Goal: Task Accomplishment & Management: Use online tool/utility

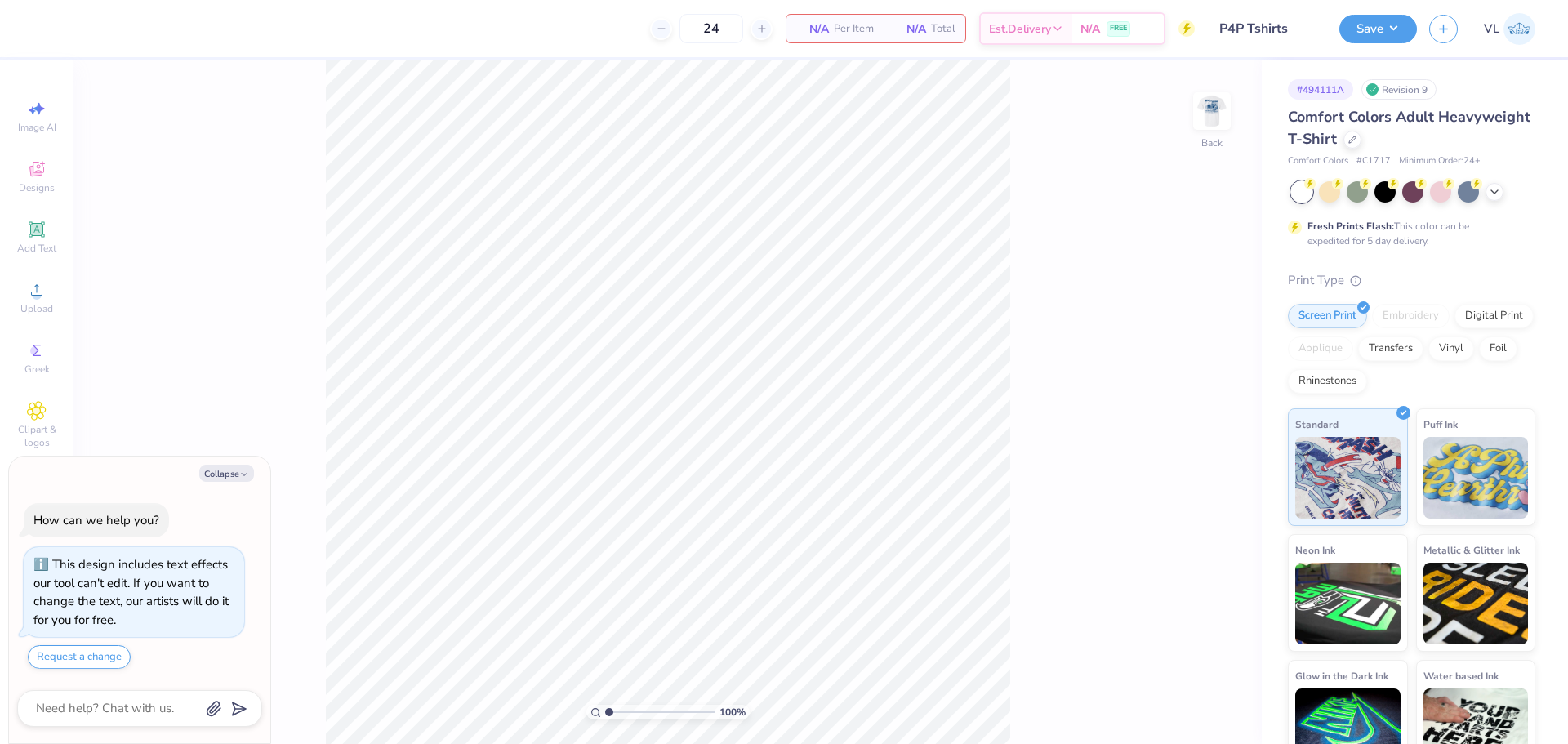
type textarea "x"
drag, startPoint x: 609, startPoint y: 710, endPoint x: 648, endPoint y: 711, distance: 39.0
type input "4.54"
click at [648, 711] on input "range" at bounding box center [661, 712] width 110 height 14
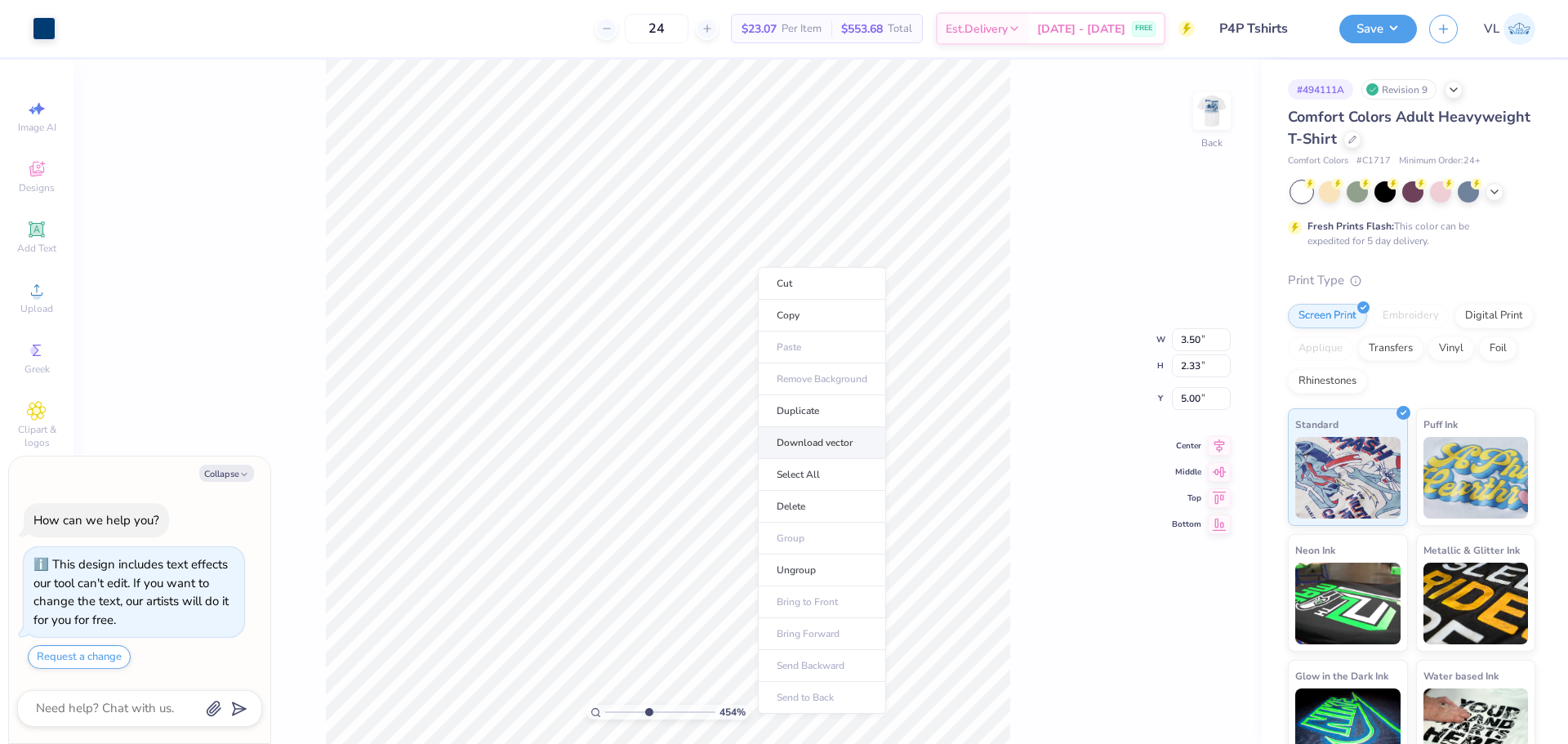
click at [834, 447] on li "Download vector" at bounding box center [822, 443] width 128 height 32
type textarea "x"
drag, startPoint x: 637, startPoint y: 714, endPoint x: 591, endPoint y: 715, distance: 46.0
type input "1"
click at [606, 715] on input "range" at bounding box center [661, 712] width 110 height 14
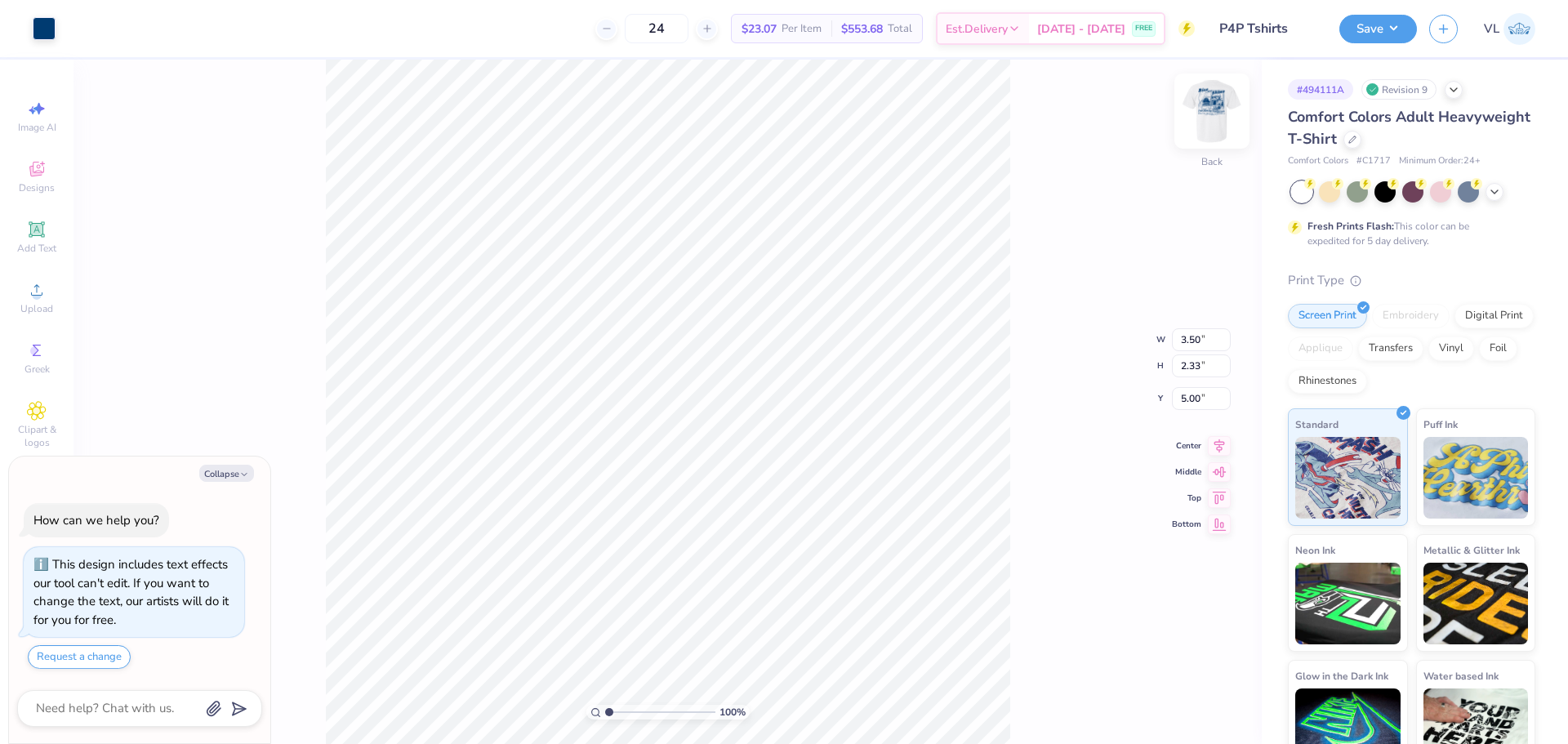
click at [1220, 119] on img at bounding box center [1212, 111] width 65 height 65
click at [35, 297] on circle at bounding box center [36, 296] width 9 height 9
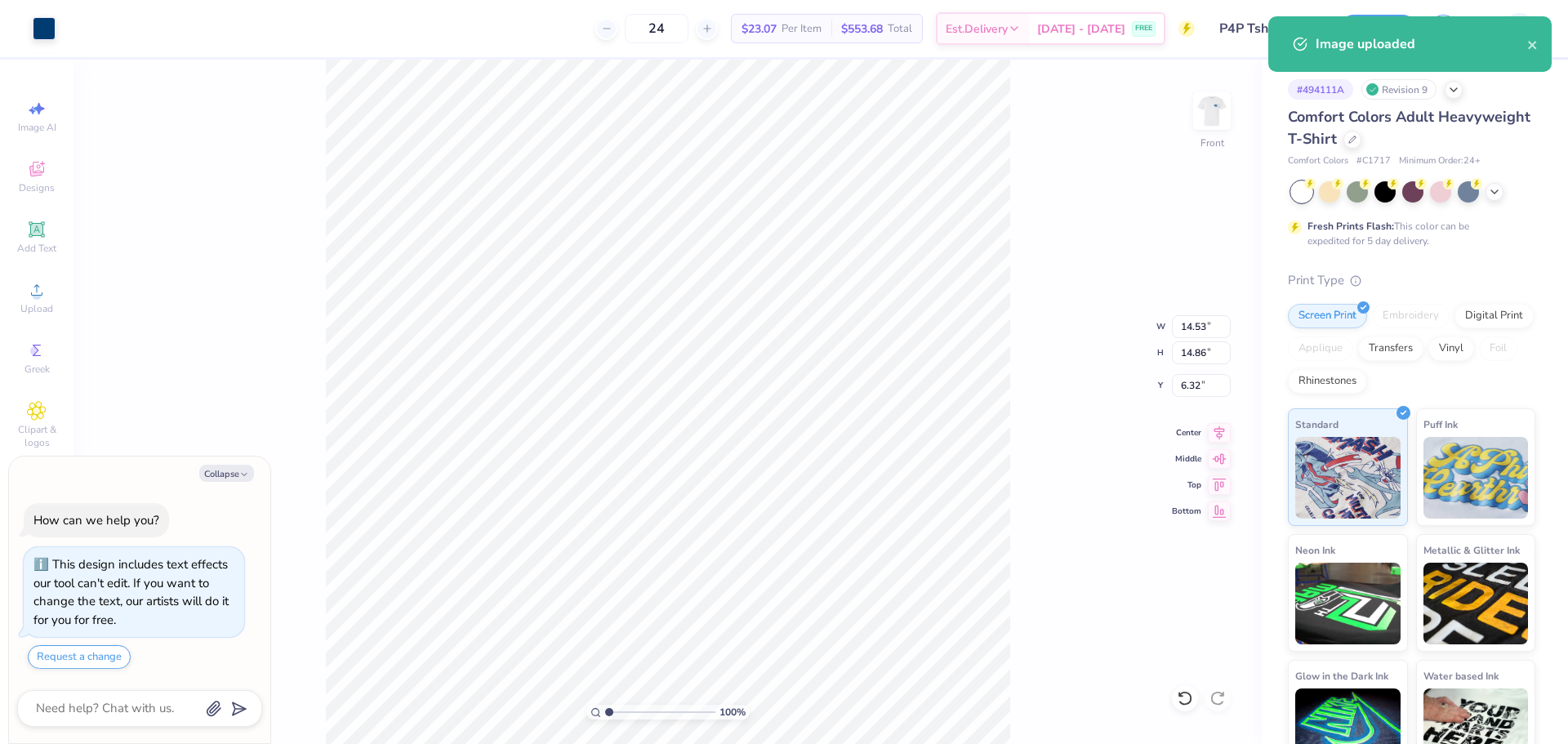
click at [1162, 331] on div "100 % Front W 14.53 14.53 " H 14.86 14.86 " Y 6.32 6.32 " Center Middle Top Bot…" at bounding box center [667, 401] width 1188 height 684
click at [1215, 340] on div "100 % Front W 14.53 14.53 " H 14.86 14.86 " Y 6.32 6.32 " Center Middle Top Bot…" at bounding box center [667, 401] width 1188 height 684
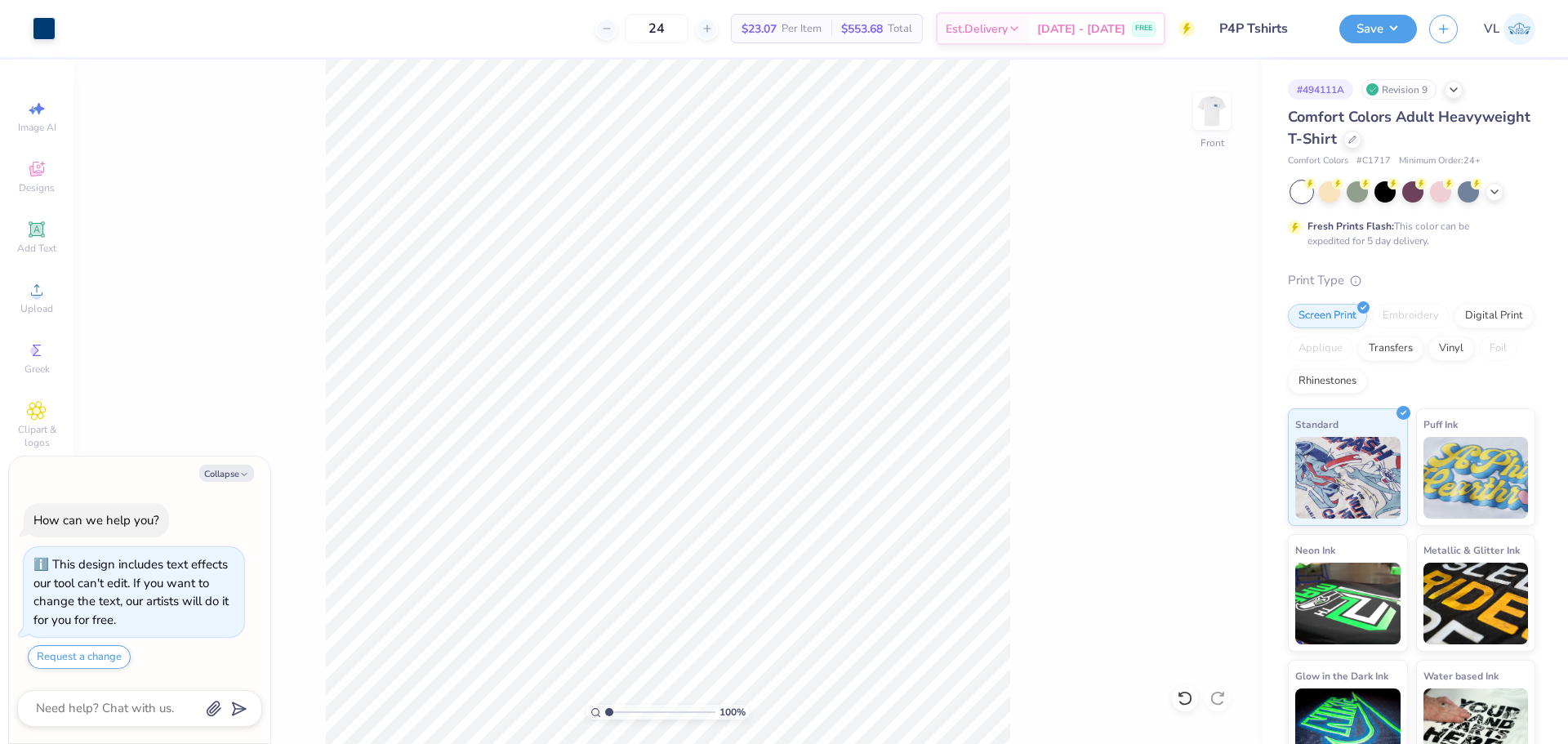
type textarea "x"
click at [1198, 332] on input "14.53" at bounding box center [1201, 326] width 59 height 23
type input "12.5"
type textarea "x"
type input "12.50"
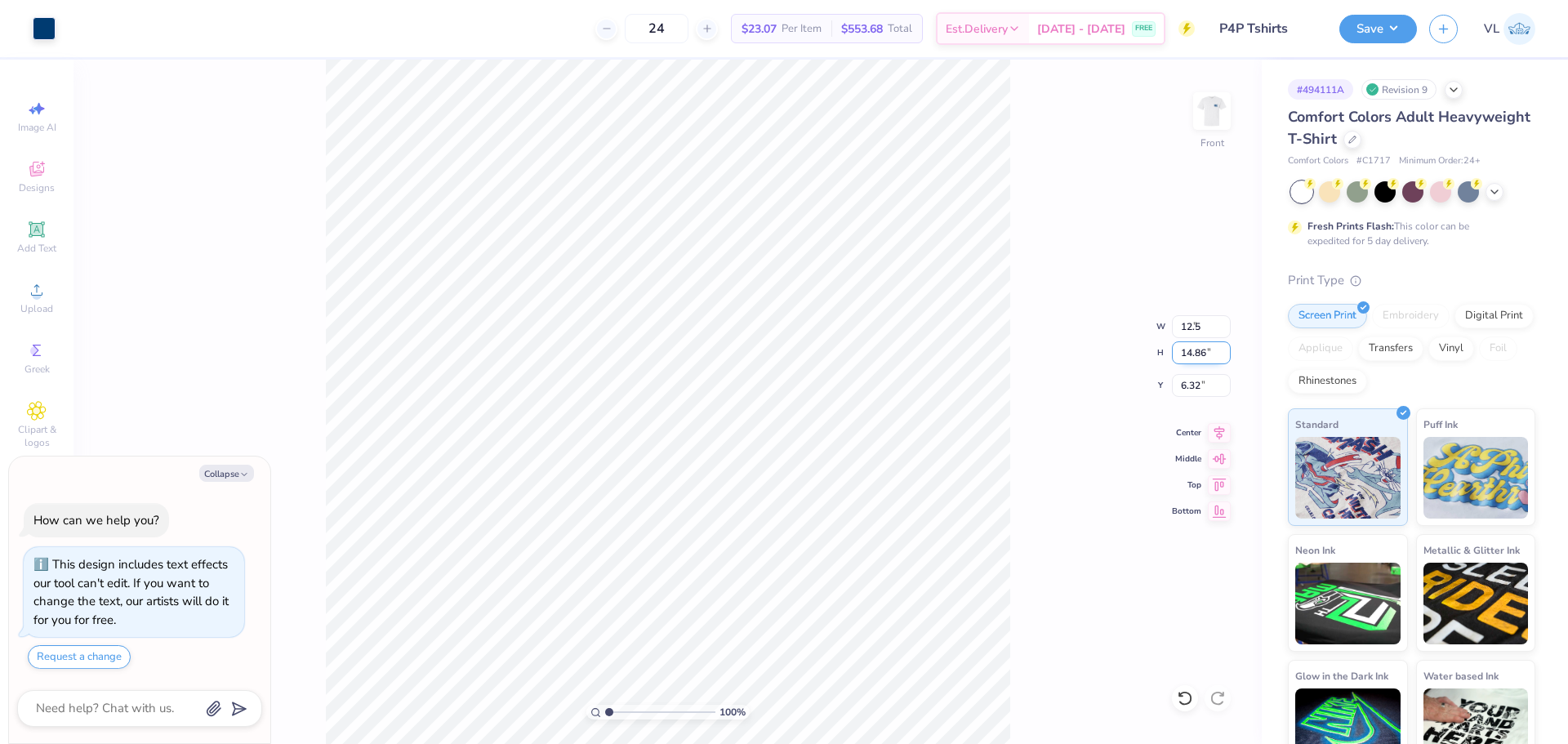
type input "12.79"
click at [1188, 392] on input "7.36" at bounding box center [1201, 385] width 59 height 23
type input "3"
type textarea "x"
type input "3.00"
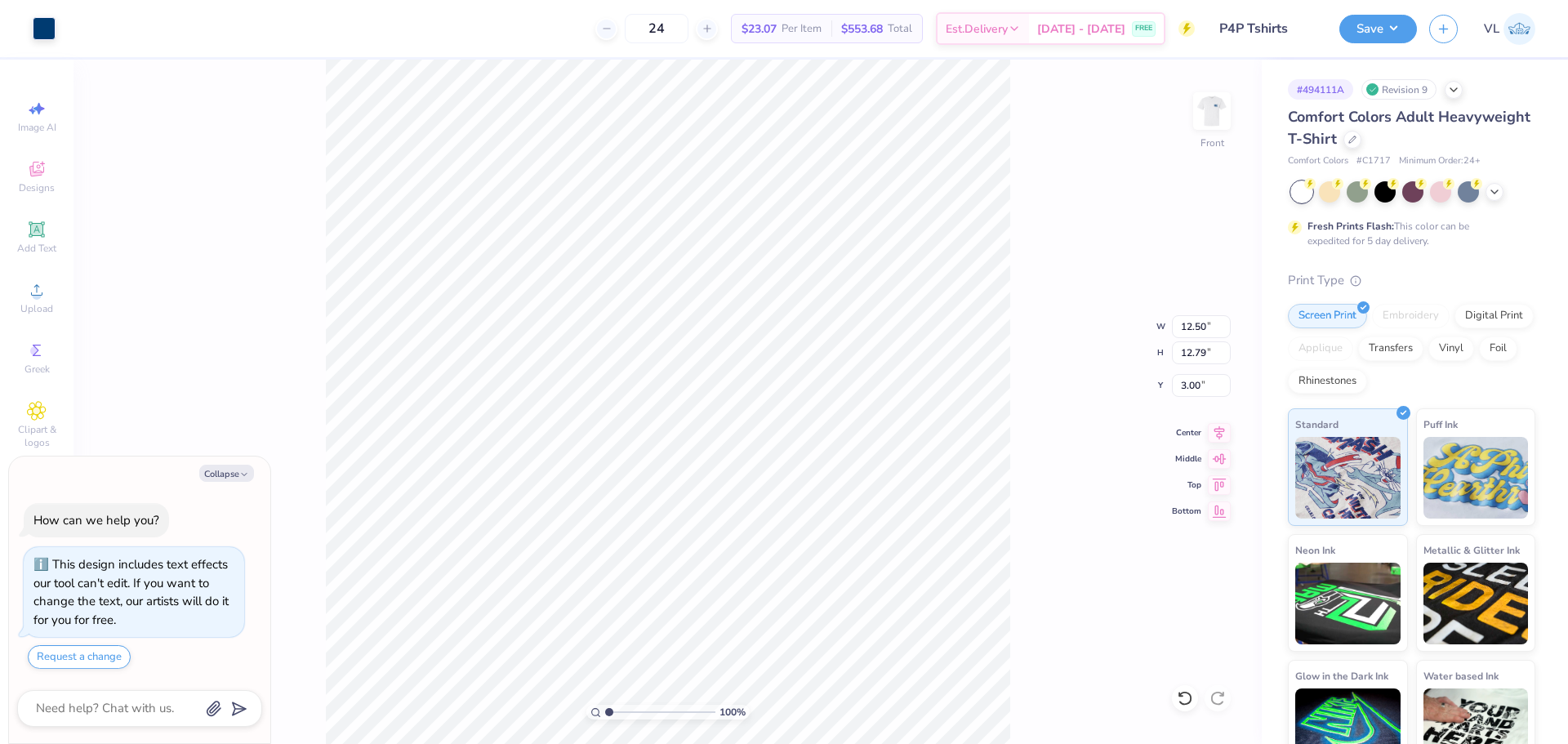
click at [1010, 439] on div "100 % Front W 12.50 12.50 " H 12.79 12.79 " Y 3.00 3.00 " Center Middle Top Bot…" at bounding box center [667, 401] width 1188 height 684
click at [1354, 30] on button "Save" at bounding box center [1378, 27] width 78 height 29
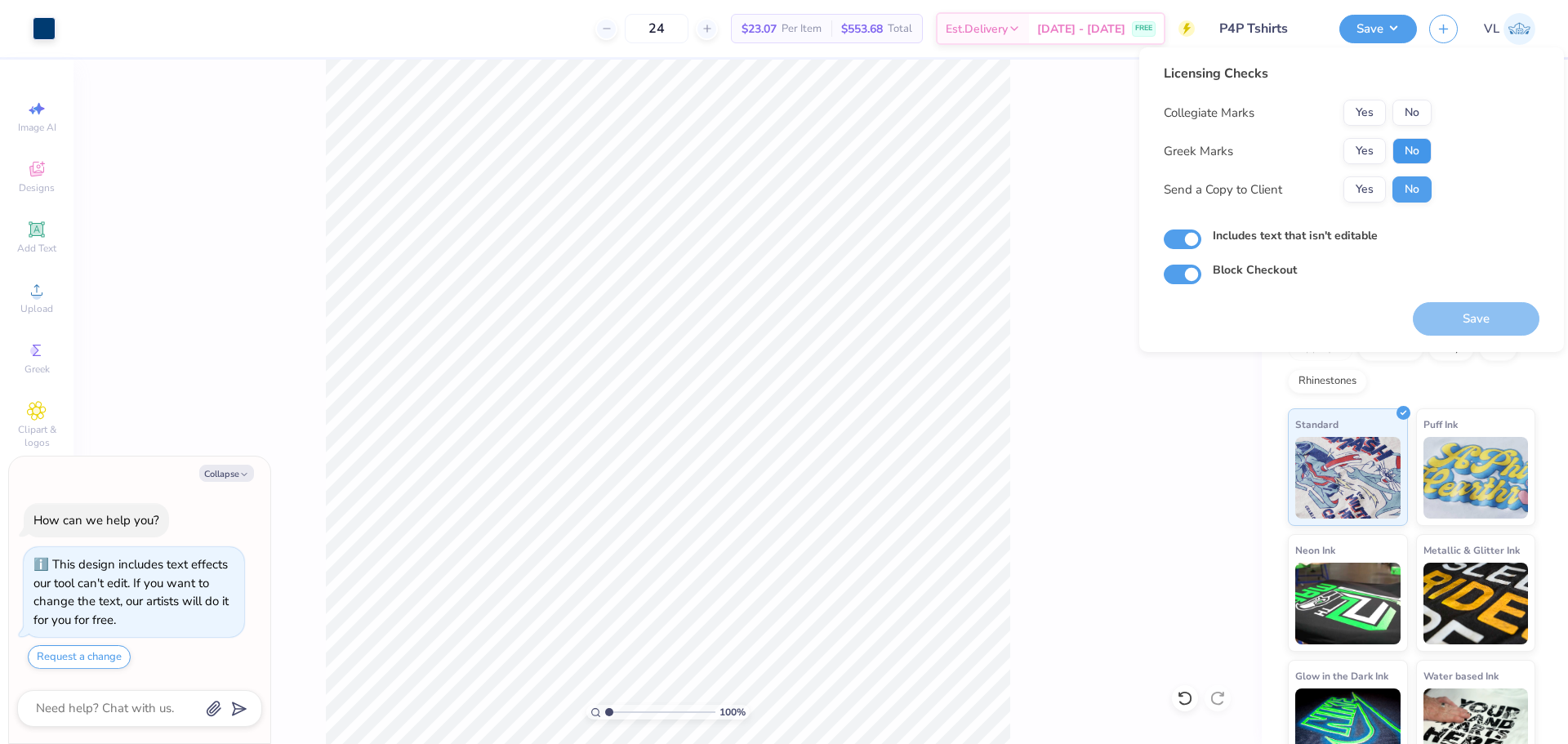
click at [1419, 154] on button "No" at bounding box center [1412, 151] width 39 height 26
click at [1433, 108] on div "Licensing Checks Collegiate Marks Yes No Greek Marks Yes No Send a Copy to Clie…" at bounding box center [1352, 174] width 376 height 221
click at [1426, 123] on button "No" at bounding box center [1412, 112] width 39 height 26
click at [1469, 315] on button "Save" at bounding box center [1476, 318] width 127 height 33
type textarea "x"
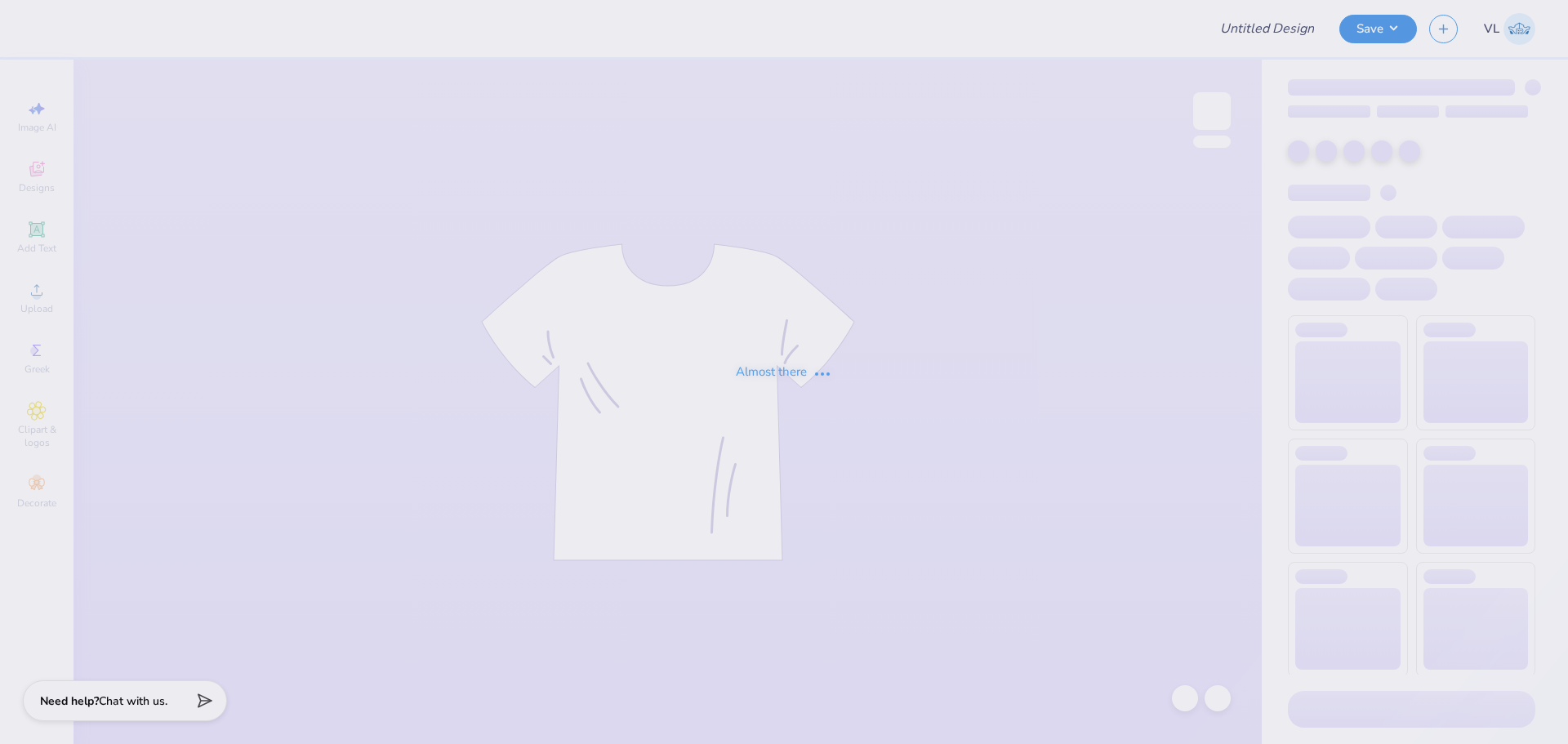
type input "P4P Tshirts"
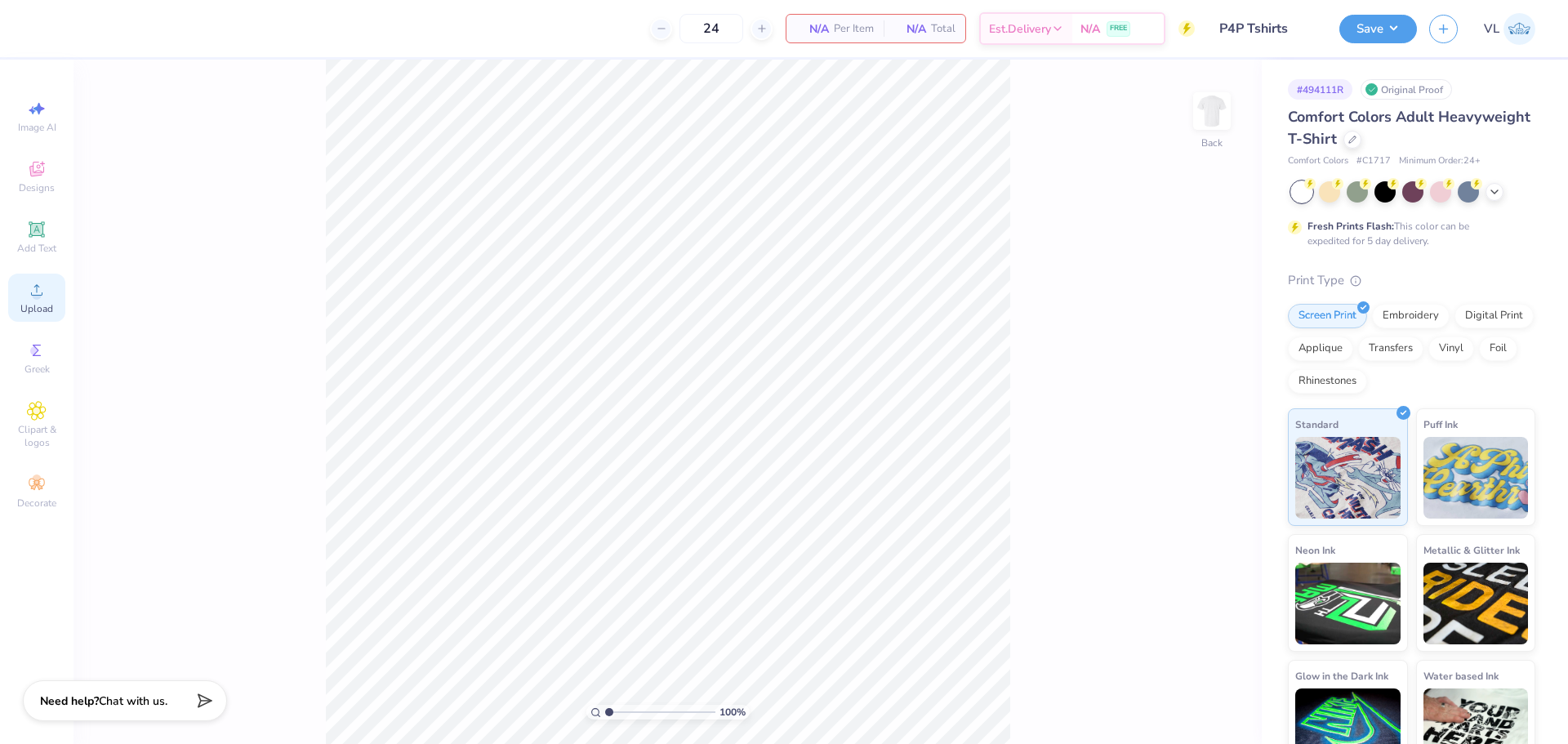
click at [47, 297] on div "Upload" at bounding box center [36, 297] width 57 height 48
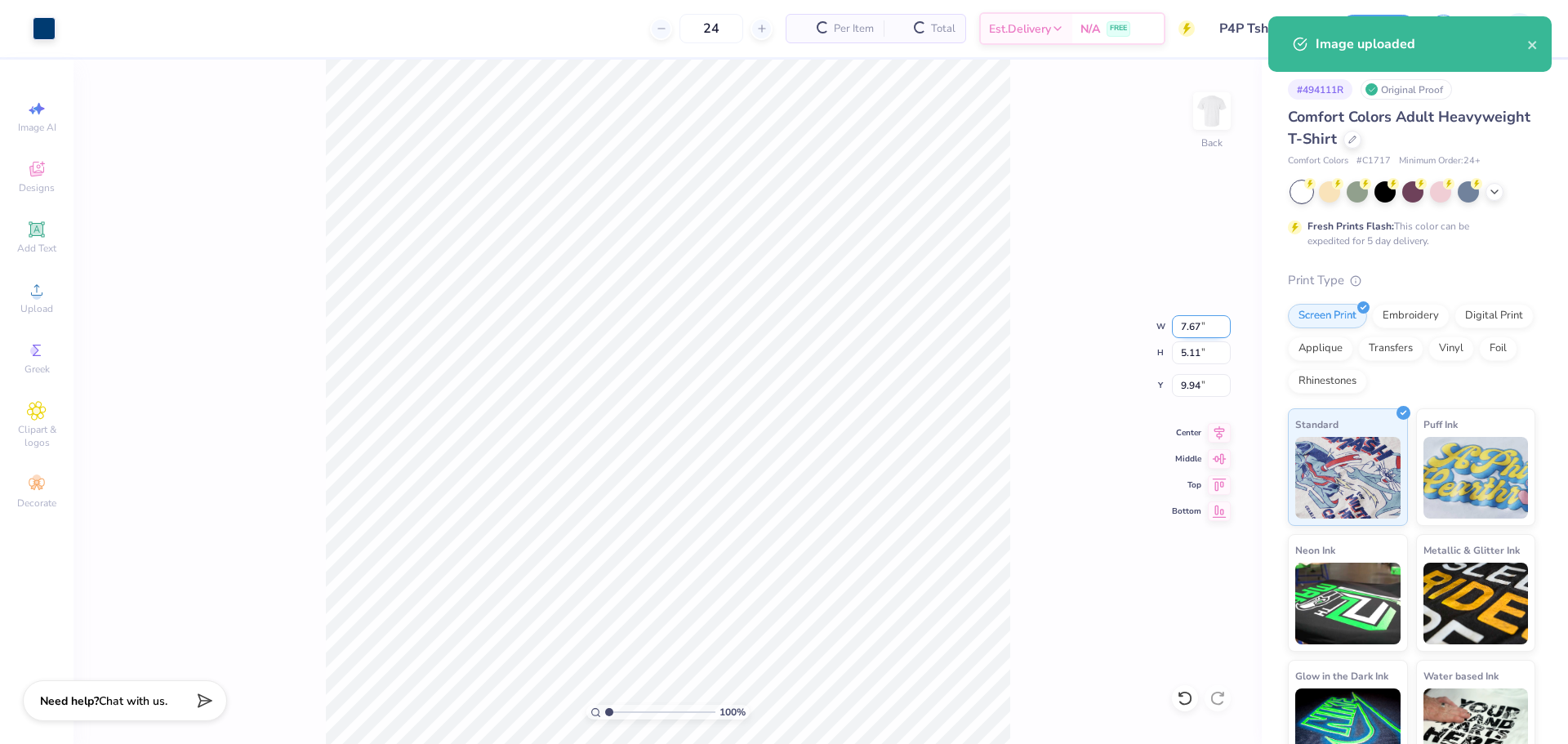
click at [1188, 332] on input "7.67" at bounding box center [1201, 326] width 59 height 23
type input "3.50"
type input "2.33"
click at [1200, 380] on input "11.33" at bounding box center [1201, 385] width 59 height 23
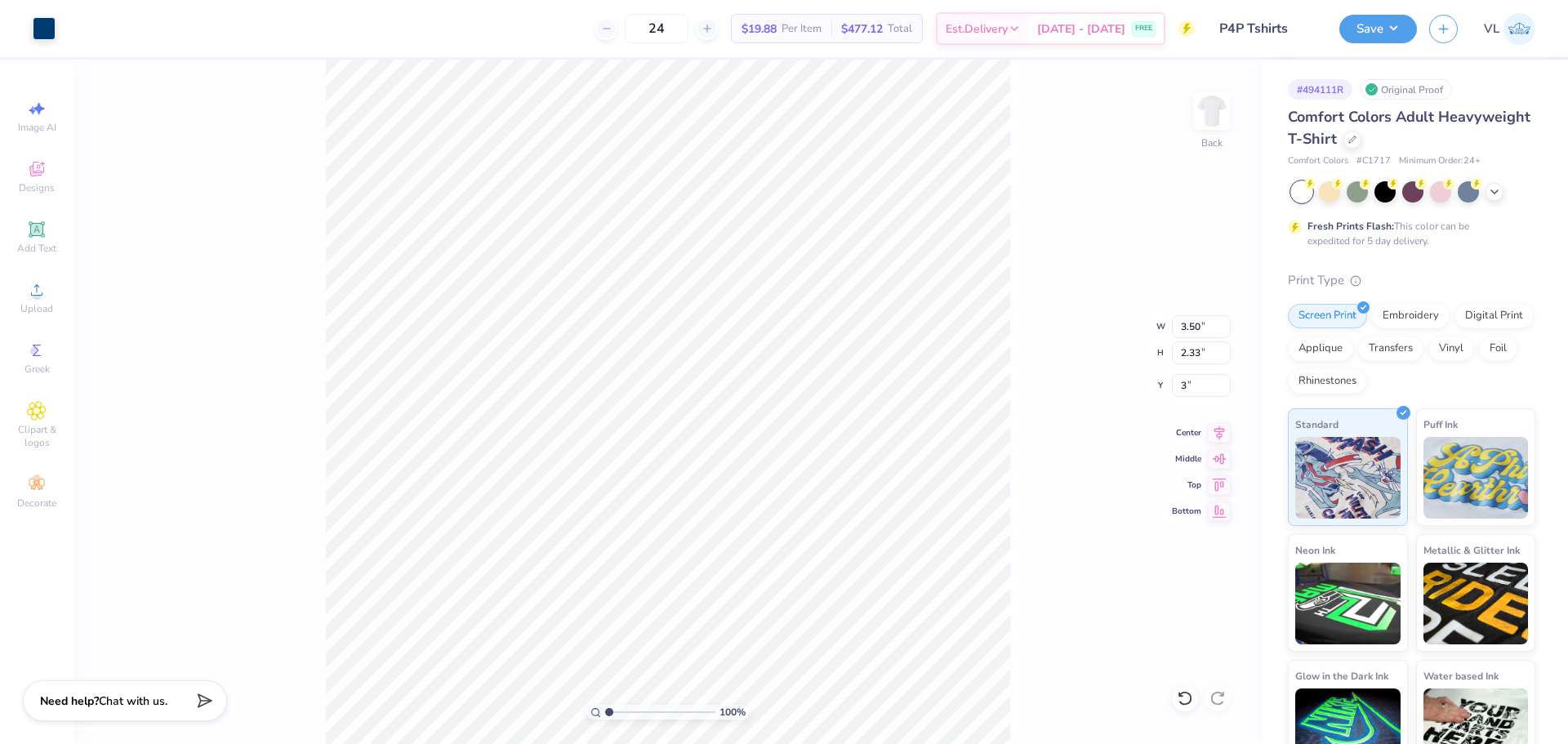
type input "3.00"
click at [1232, 113] on img at bounding box center [1212, 111] width 65 height 65
click at [23, 311] on span "Upload" at bounding box center [37, 308] width 33 height 13
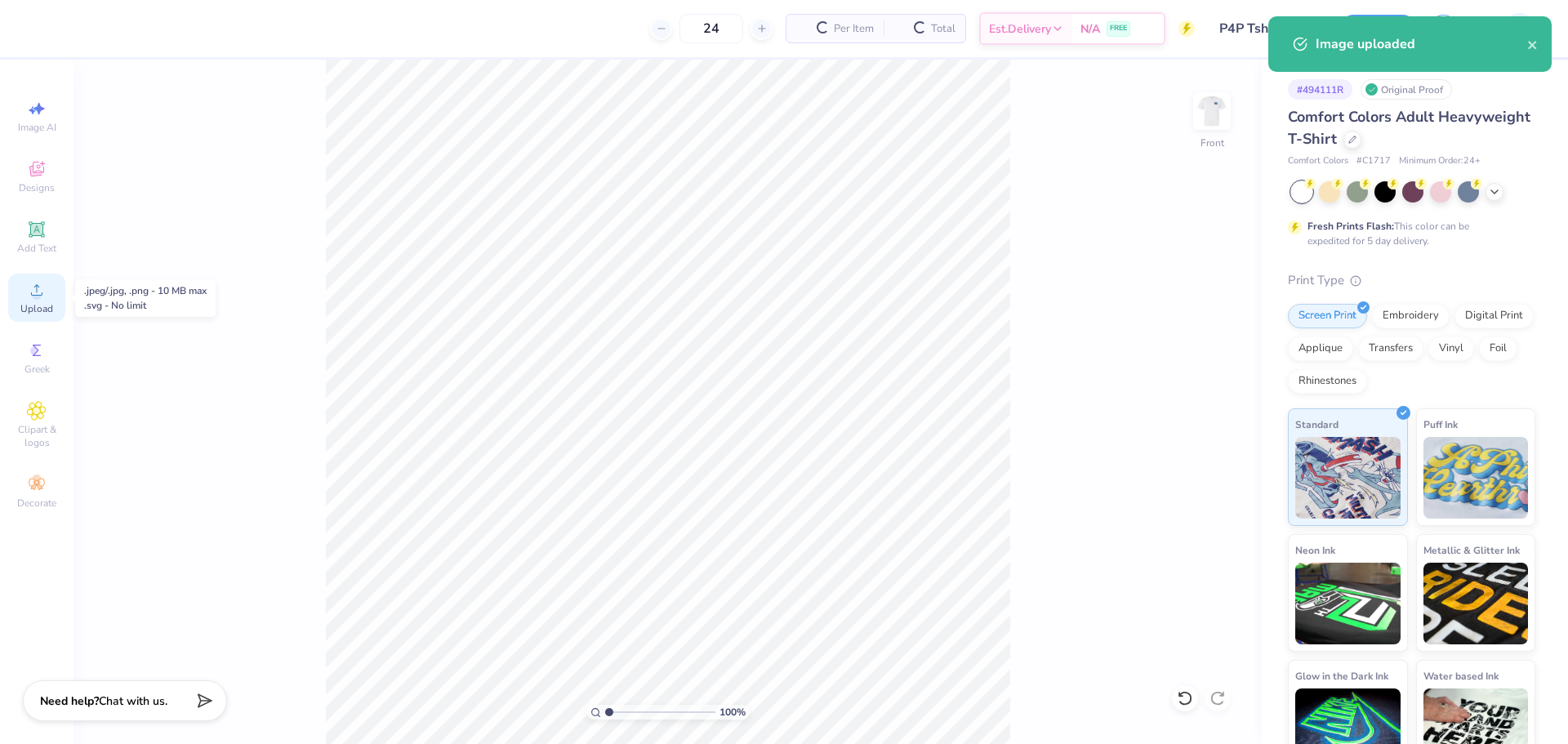
click at [33, 307] on span "Upload" at bounding box center [37, 308] width 33 height 13
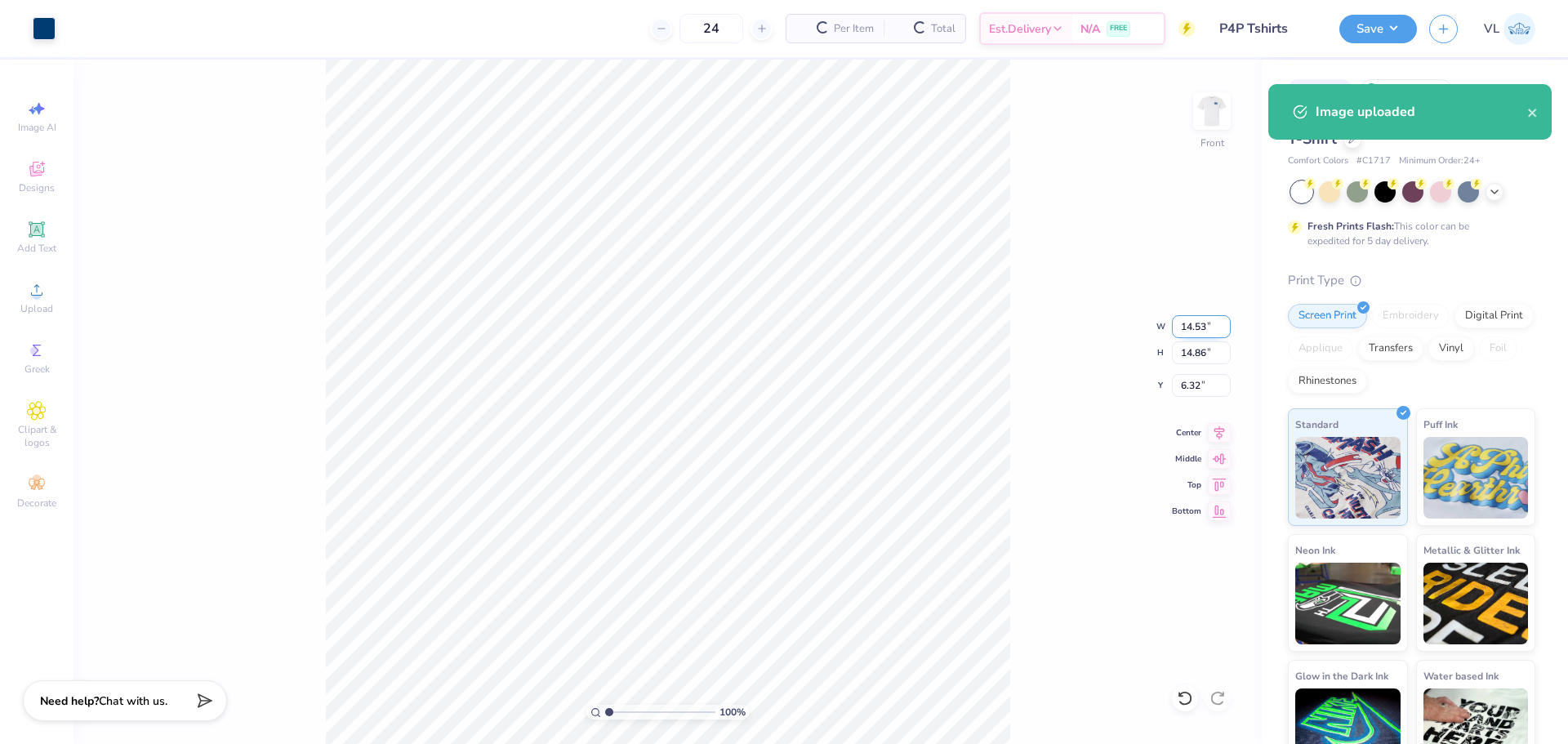
click at [1186, 326] on input "14.53" at bounding box center [1201, 326] width 59 height 23
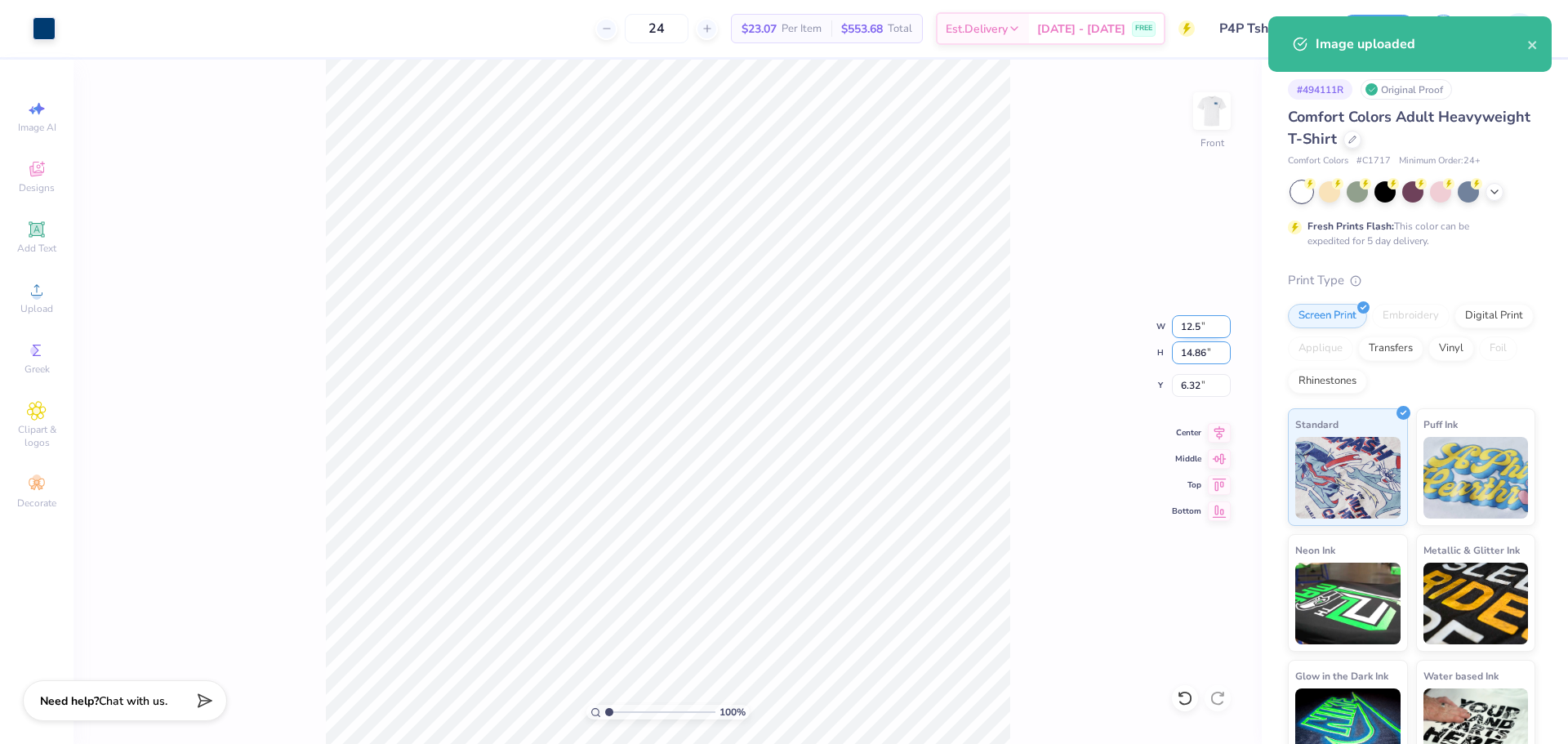
type input "12.50"
type input "12.79"
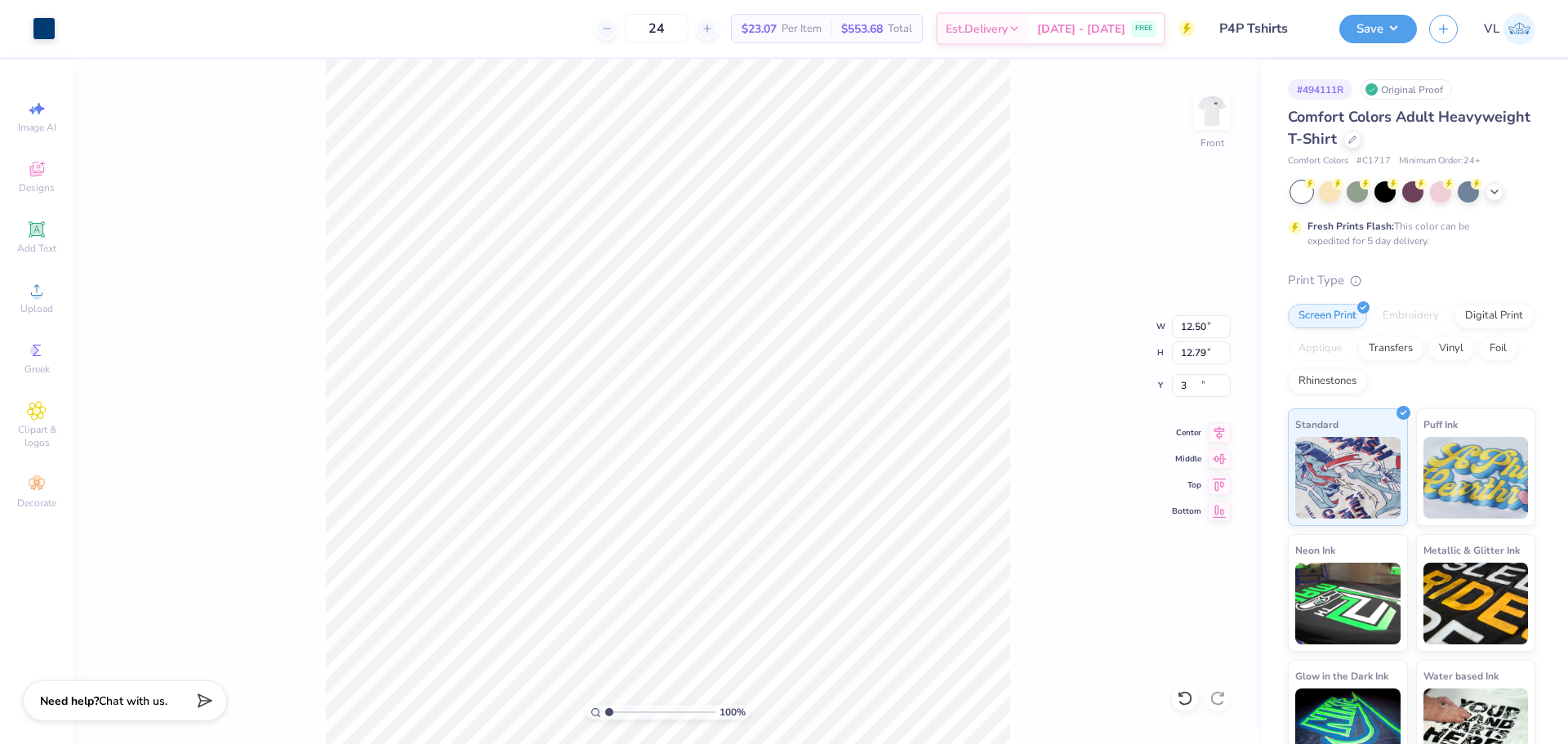
type input "3.00"
click at [1218, 101] on img at bounding box center [1212, 111] width 65 height 65
click at [1371, 31] on button "Save" at bounding box center [1378, 27] width 78 height 29
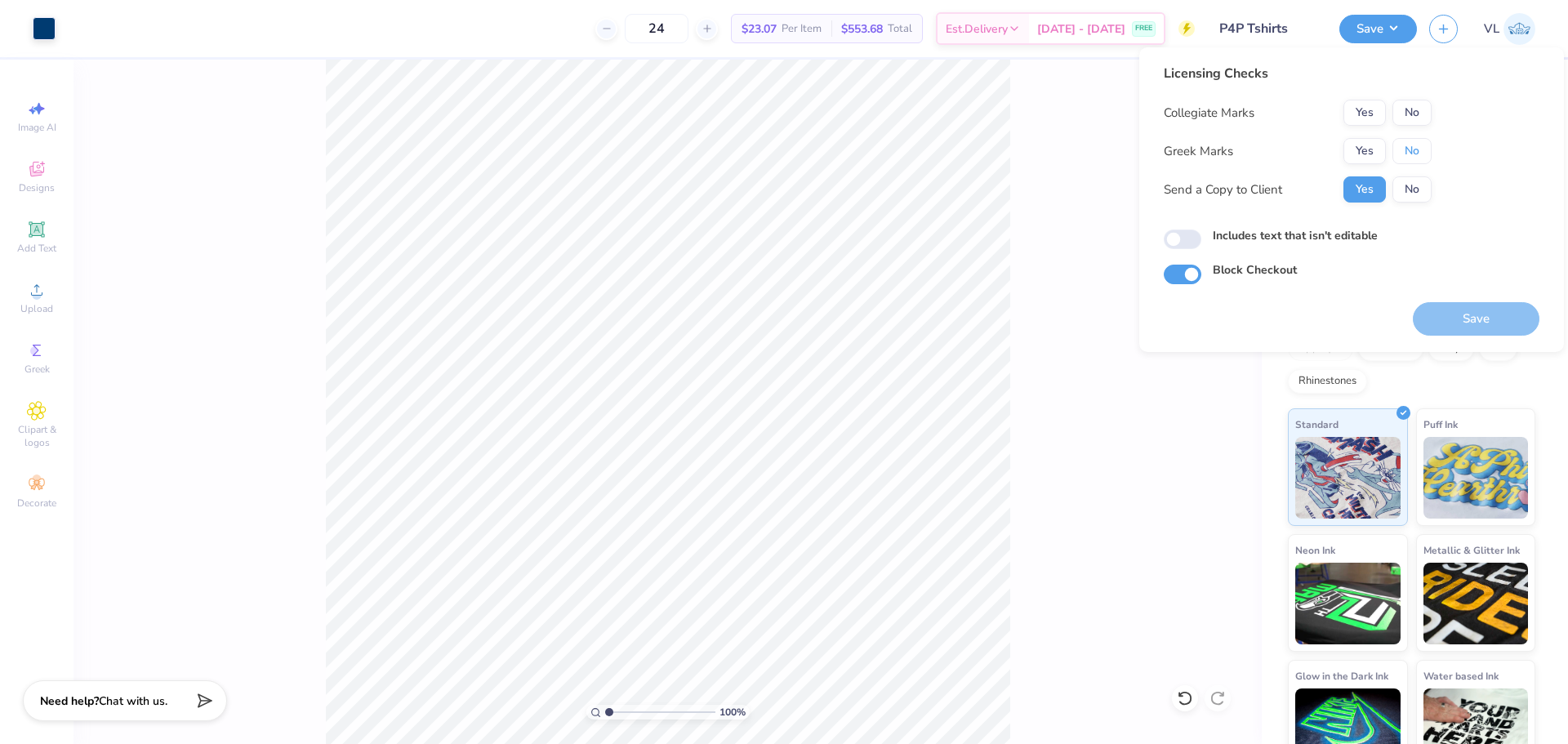
drag, startPoint x: 1399, startPoint y: 148, endPoint x: 1408, endPoint y: 129, distance: 21.0
click at [1399, 148] on button "No" at bounding box center [1412, 151] width 39 height 26
click at [1411, 118] on button "No" at bounding box center [1412, 112] width 39 height 26
click at [1464, 316] on button "Save" at bounding box center [1476, 318] width 127 height 33
